Goal: Navigation & Orientation: Find specific page/section

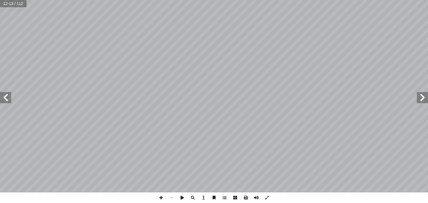
click at [9, 99] on span at bounding box center [5, 97] width 11 height 11
click at [421, 96] on span at bounding box center [422, 97] width 11 height 11
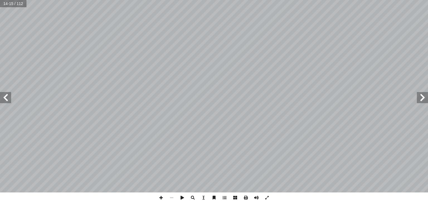
click at [421, 96] on span at bounding box center [422, 97] width 11 height 11
click at [3, 103] on span at bounding box center [5, 97] width 11 height 11
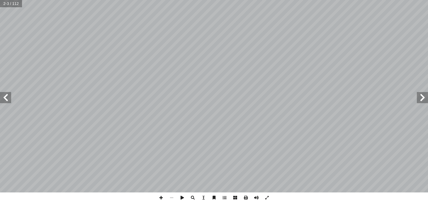
click at [5, 97] on span at bounding box center [5, 97] width 11 height 11
click at [173, 198] on span at bounding box center [171, 198] width 11 height 11
click at [160, 199] on span at bounding box center [161, 198] width 11 height 11
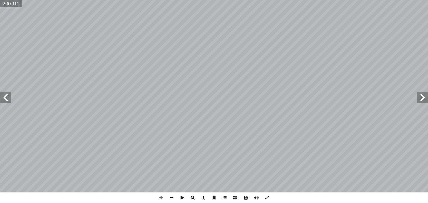
click at [171, 198] on span at bounding box center [171, 198] width 11 height 11
click at [10, 100] on span at bounding box center [5, 97] width 11 height 11
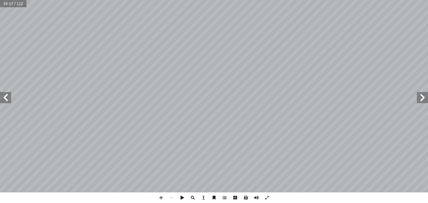
click at [10, 100] on span at bounding box center [5, 97] width 11 height 11
click at [425, 96] on span at bounding box center [422, 97] width 11 height 11
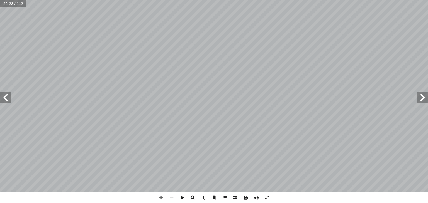
click at [425, 96] on span at bounding box center [422, 97] width 11 height 11
click at [424, 96] on span at bounding box center [422, 97] width 11 height 11
click at [422, 95] on span at bounding box center [422, 97] width 11 height 11
click at [8, 100] on span at bounding box center [5, 97] width 11 height 11
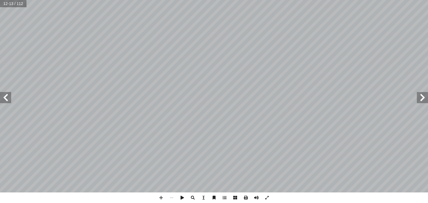
click at [8, 100] on span at bounding box center [5, 97] width 11 height 11
click at [10, 99] on span at bounding box center [5, 97] width 11 height 11
click at [6, 98] on span at bounding box center [5, 97] width 11 height 11
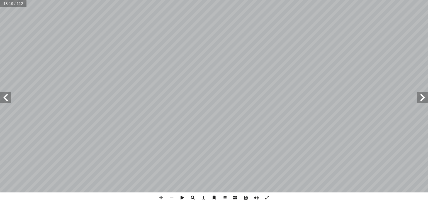
click at [424, 103] on span at bounding box center [422, 97] width 11 height 11
